Goal: Complete application form: Complete application form

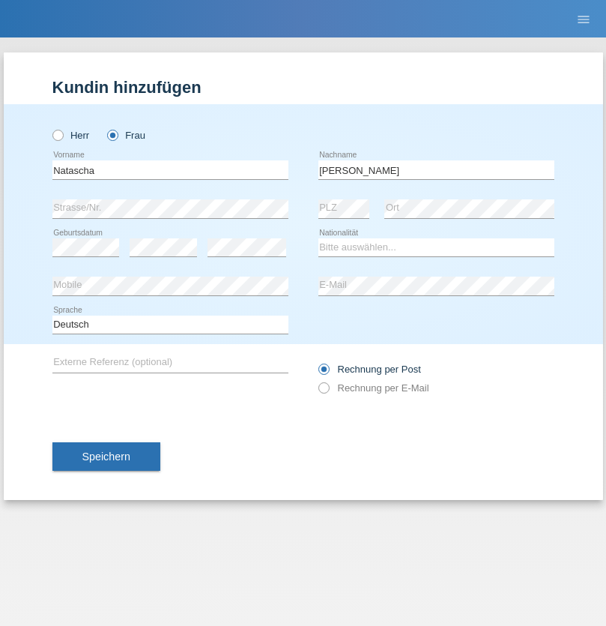
type input "[PERSON_NAME]"
select select "CH"
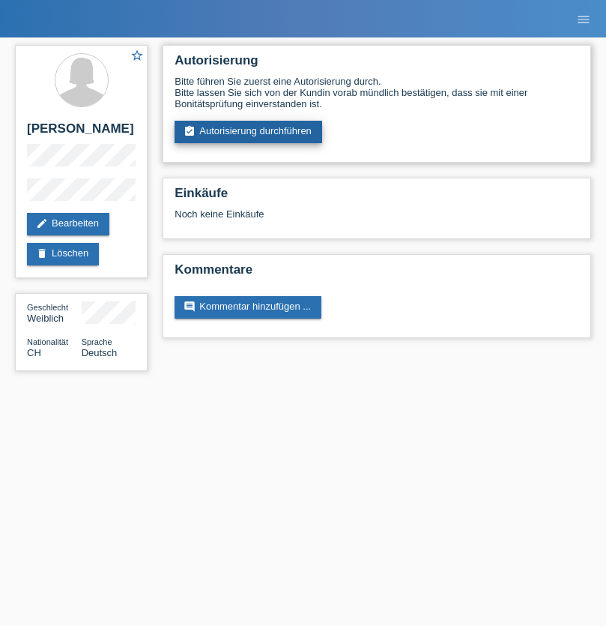
click at [249, 132] on link "assignment_turned_in Autorisierung durchführen" at bounding box center [249, 132] width 148 height 22
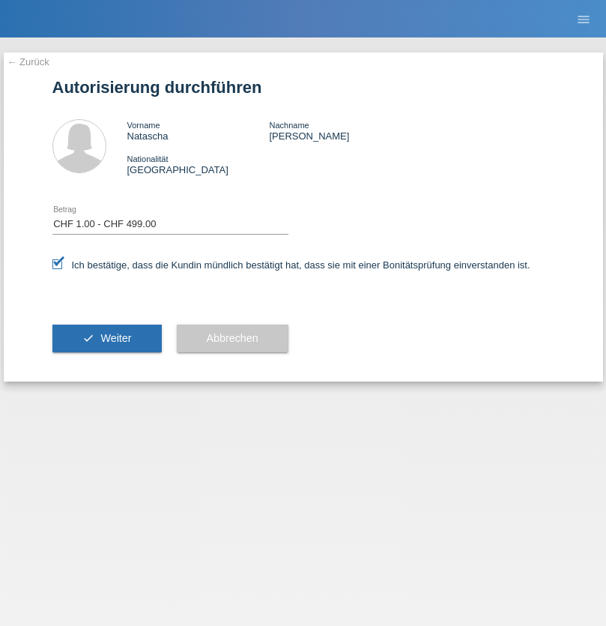
select select "1"
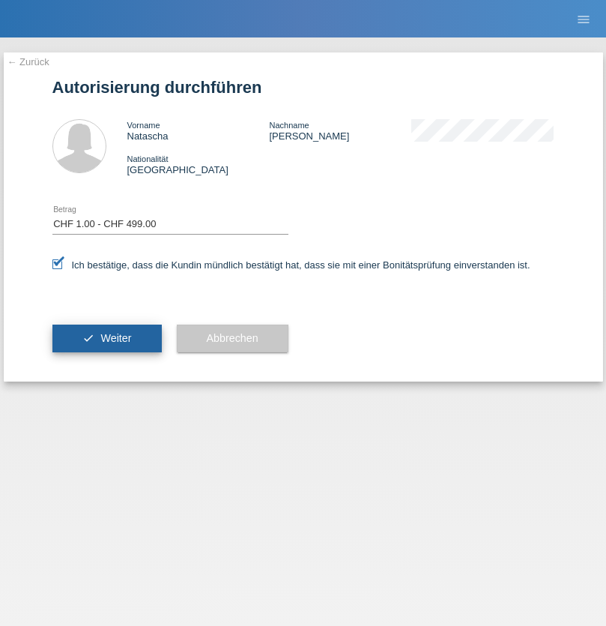
click at [106, 338] on span "Weiter" at bounding box center [115, 338] width 31 height 12
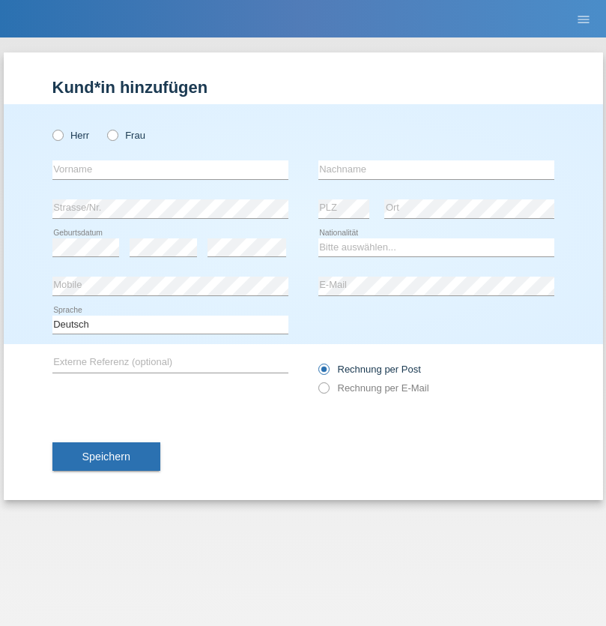
radio input "true"
click at [170, 169] on input "text" at bounding box center [170, 169] width 236 height 19
type input "[PERSON_NAME]"
click at [436, 169] on input "text" at bounding box center [437, 169] width 236 height 19
type input "Macchi"
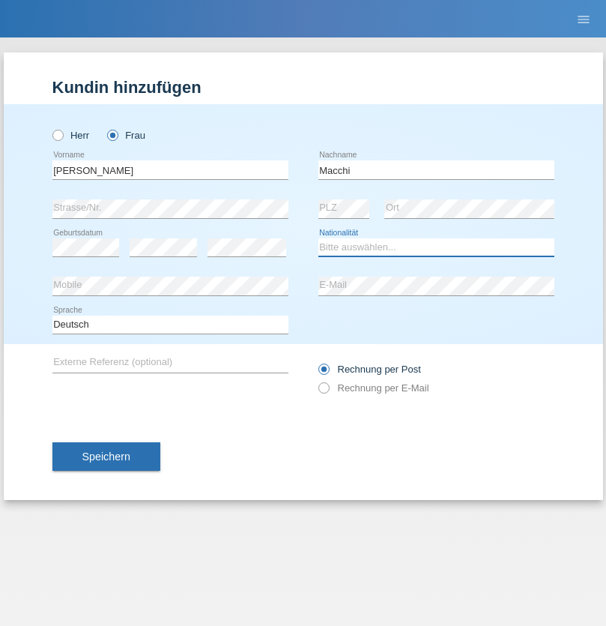
select select "CO"
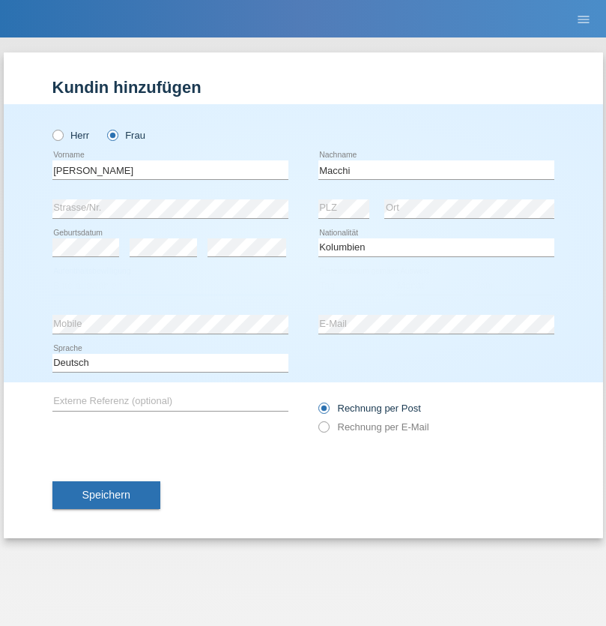
select select "C"
select select "25"
select select "02"
select select "2004"
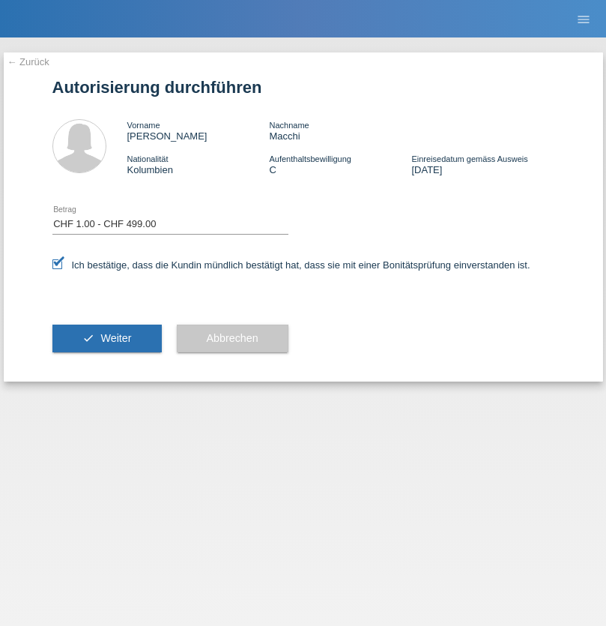
select select "1"
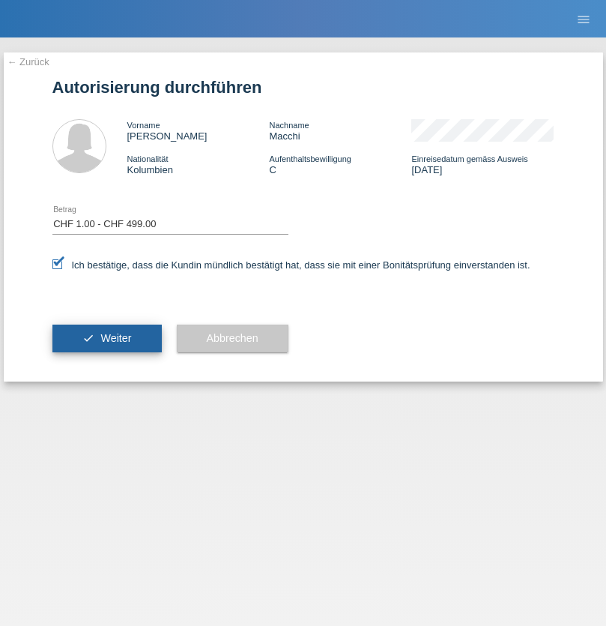
click at [106, 338] on span "Weiter" at bounding box center [115, 338] width 31 height 12
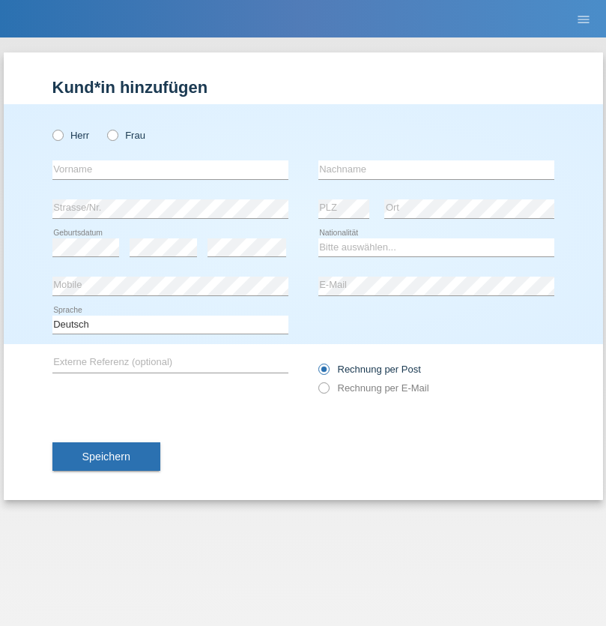
radio input "true"
click at [170, 169] on input "text" at bounding box center [170, 169] width 236 height 19
type input "Taki Ddin"
click at [436, 169] on input "text" at bounding box center [437, 169] width 236 height 19
type input "Hmaimsa"
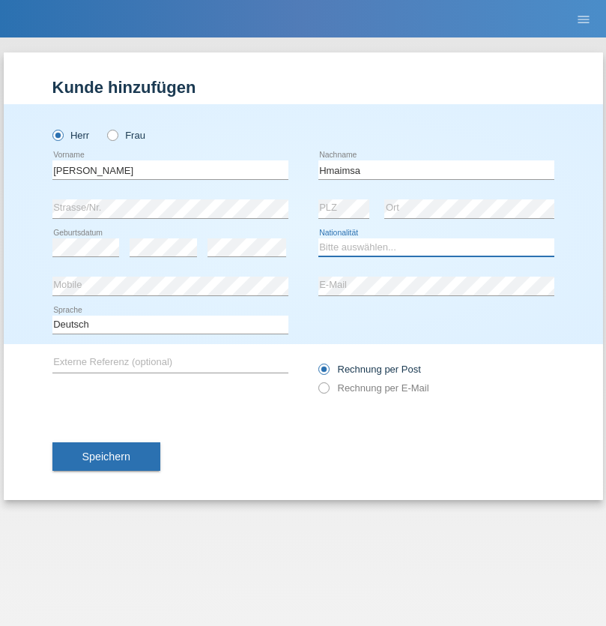
select select "IT"
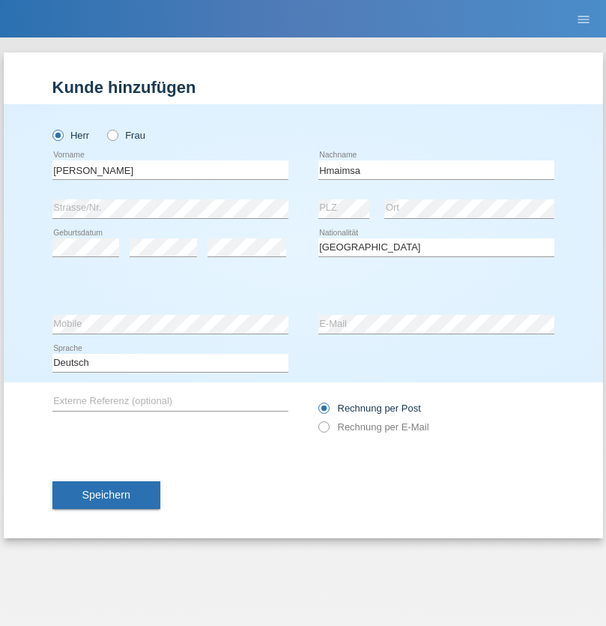
select select "C"
select select "01"
select select "08"
select select "2021"
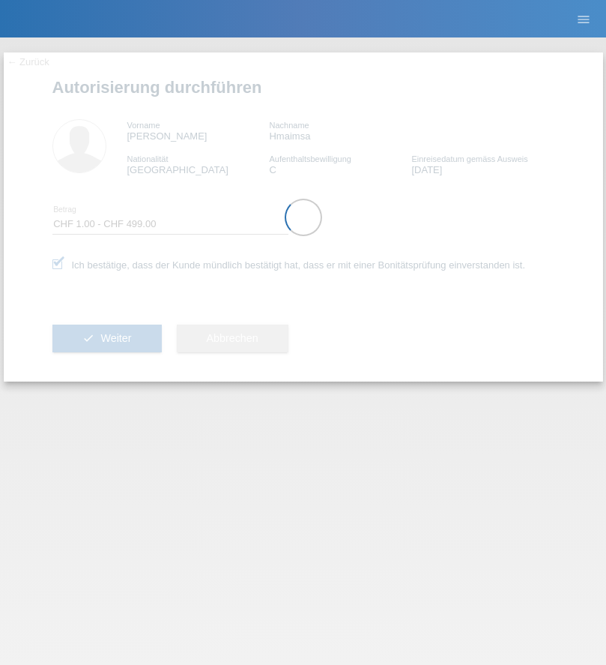
select select "1"
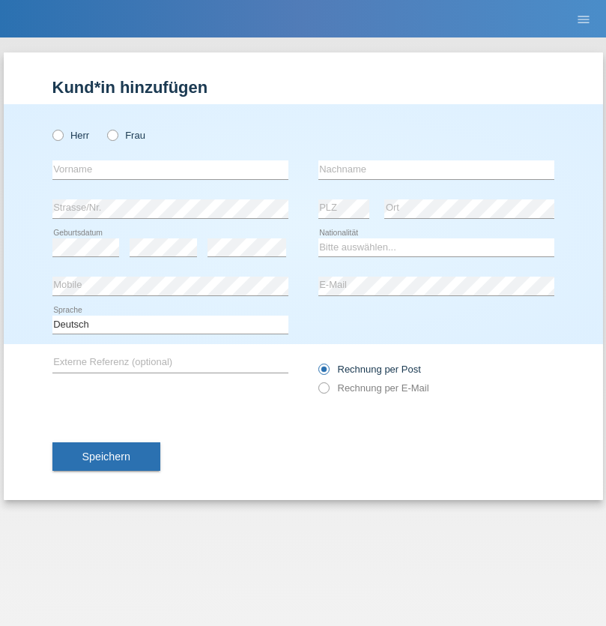
radio input "true"
click at [170, 169] on input "text" at bounding box center [170, 169] width 236 height 19
type input "Fehime"
click at [436, 169] on input "text" at bounding box center [437, 169] width 236 height 19
type input "Jashari"
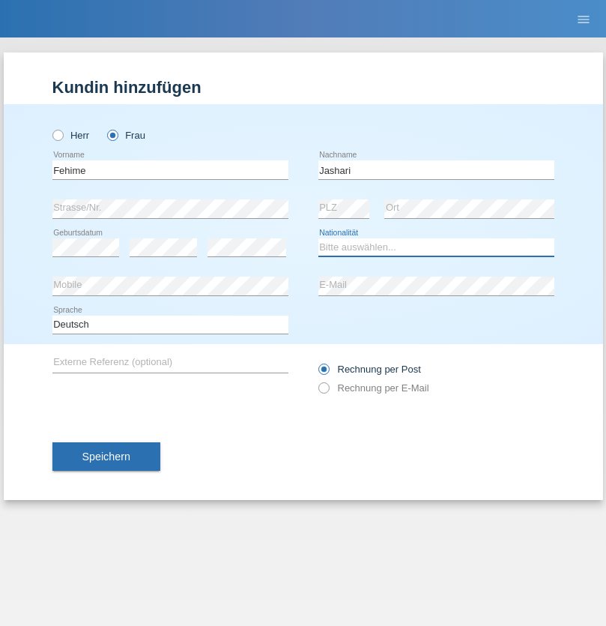
select select "XK"
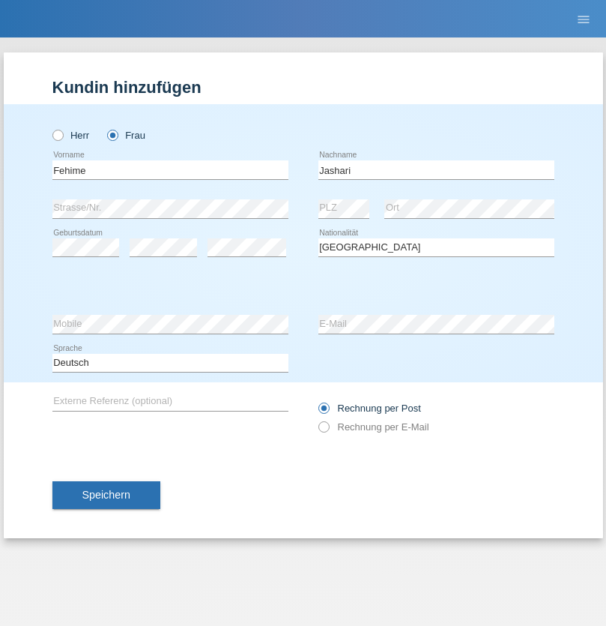
select select "C"
select select "15"
select select "10"
select select "2016"
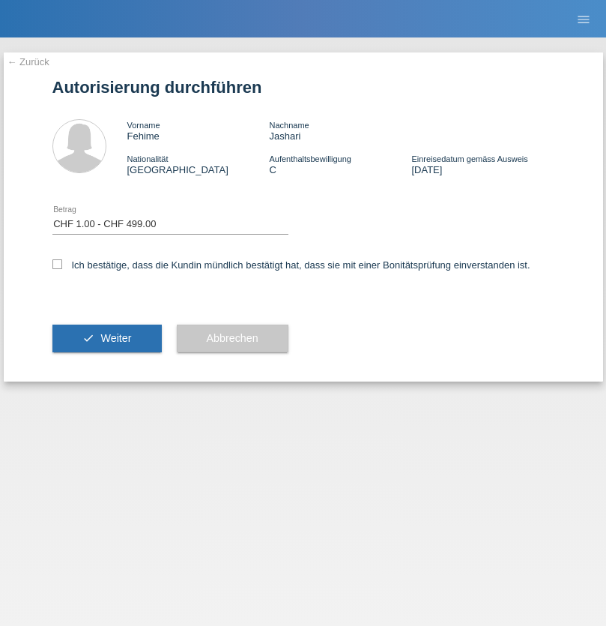
select select "1"
checkbox input "true"
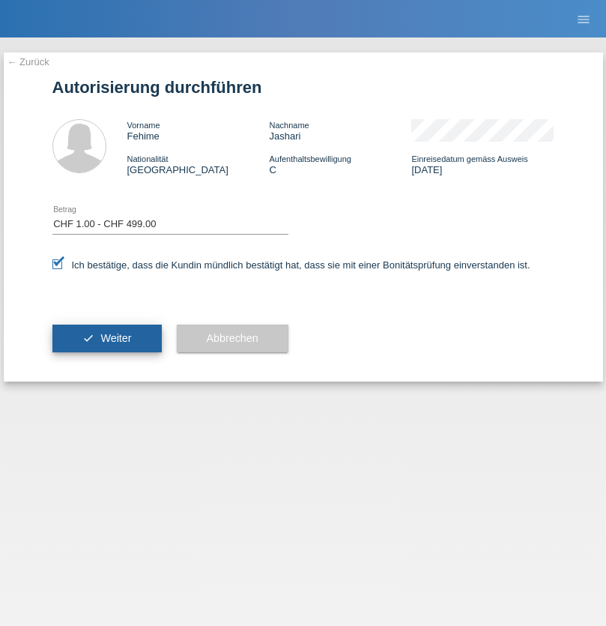
click at [106, 338] on span "Weiter" at bounding box center [115, 338] width 31 height 12
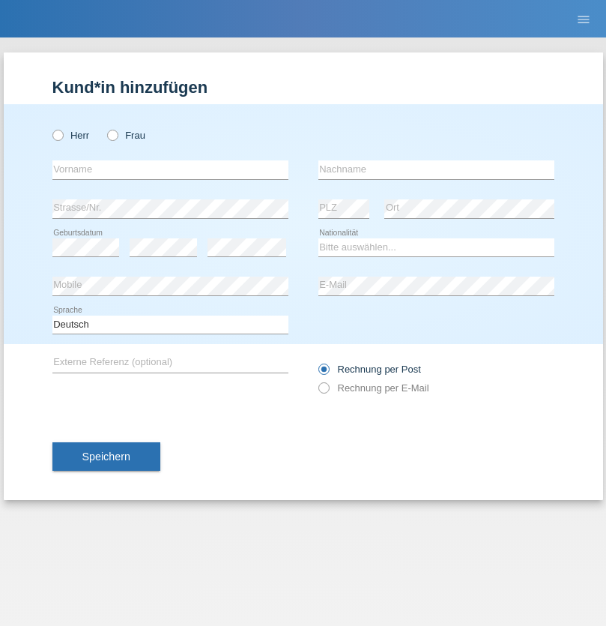
radio input "true"
click at [170, 169] on input "text" at bounding box center [170, 169] width 236 height 19
type input "firat"
click at [436, 169] on input "text" at bounding box center [437, 169] width 236 height 19
type input "kara"
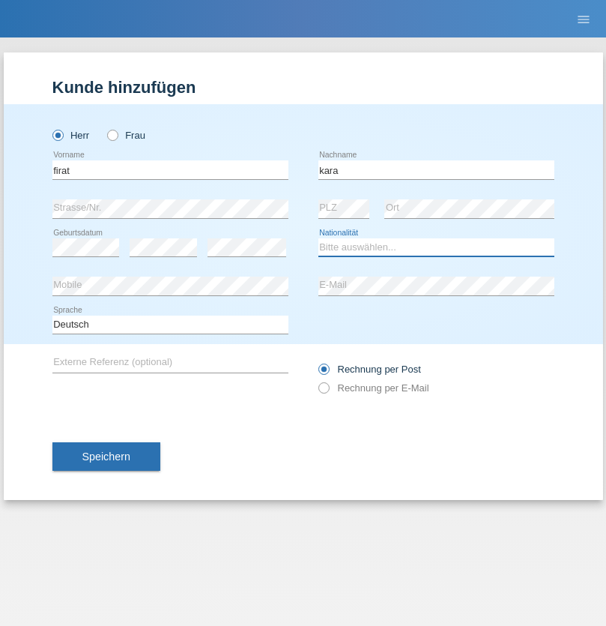
select select "CH"
radio input "true"
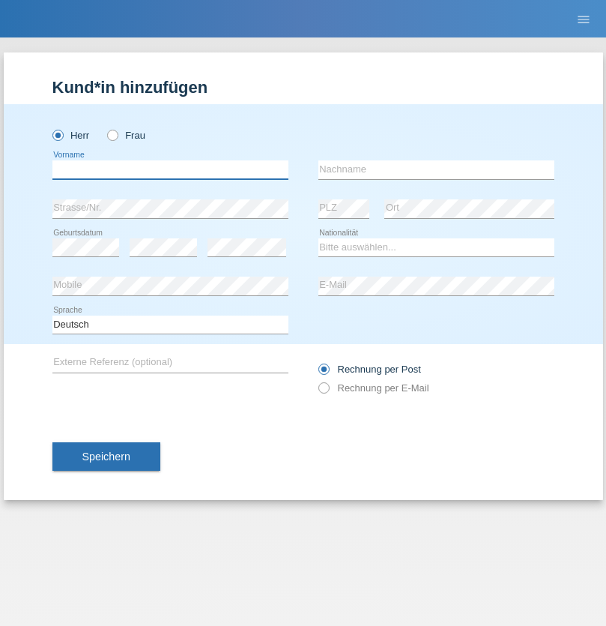
click at [170, 169] on input "text" at bounding box center [170, 169] width 236 height 19
type input "Bogdan"
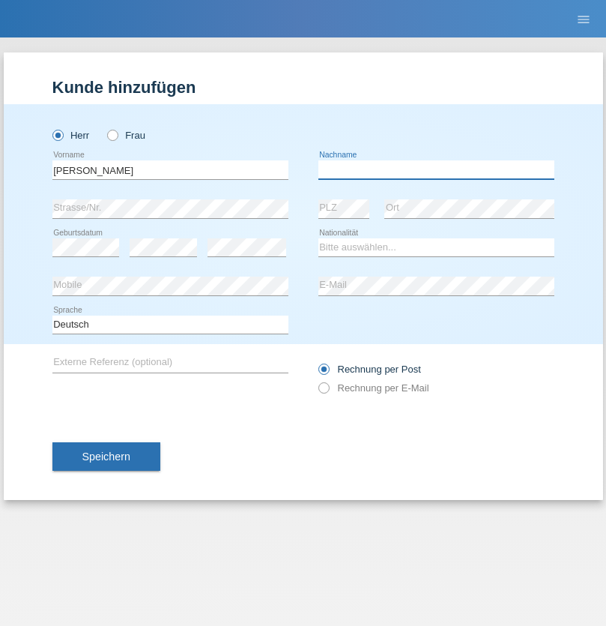
click at [436, 169] on input "text" at bounding box center [437, 169] width 236 height 19
type input "Cristian"
select select "RO"
select select "C"
select select "11"
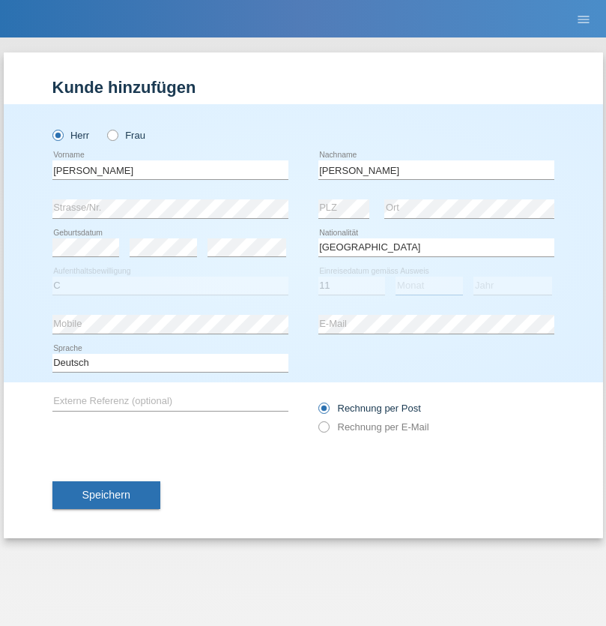
select select "02"
select select "2011"
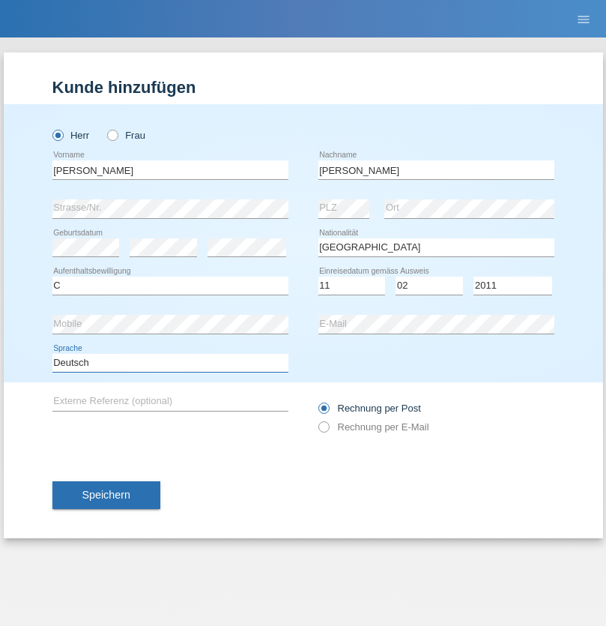
select select "en"
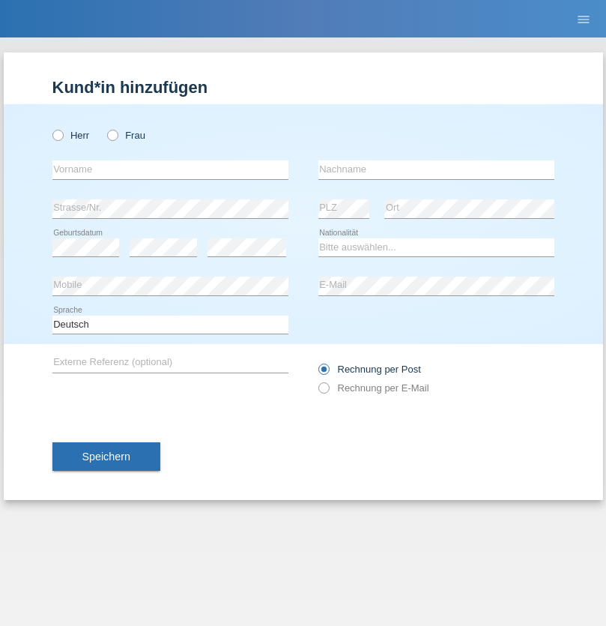
radio input "true"
click at [170, 169] on input "text" at bounding box center [170, 169] width 236 height 19
type input "[PERSON_NAME]"
click at [436, 169] on input "text" at bounding box center [437, 169] width 236 height 19
type input "Ymeri"
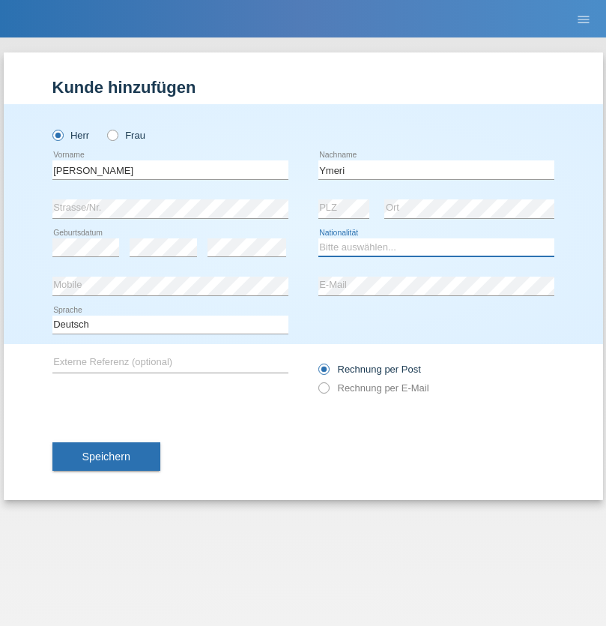
select select "XK"
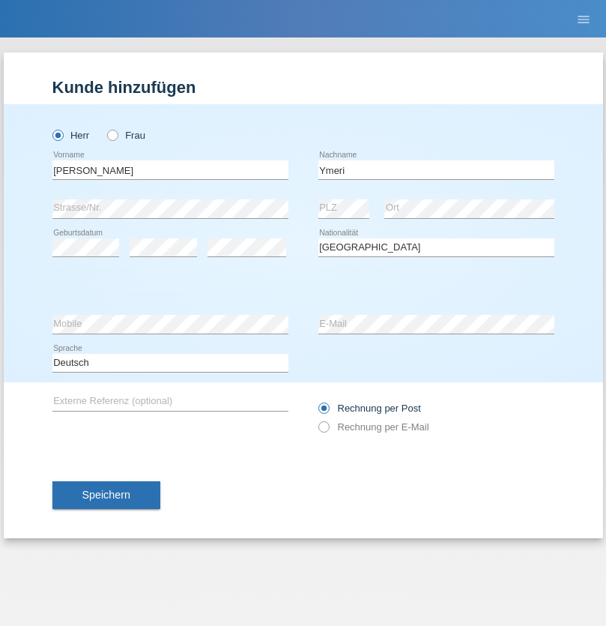
select select "C"
select select "21"
select select "03"
select select "1991"
